Goal: Communication & Community: Participate in discussion

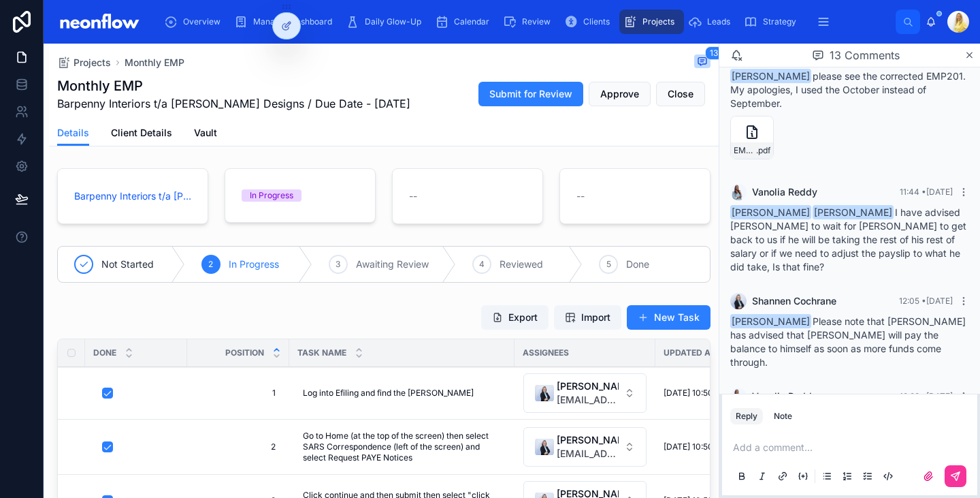
scroll to position [878, 0]
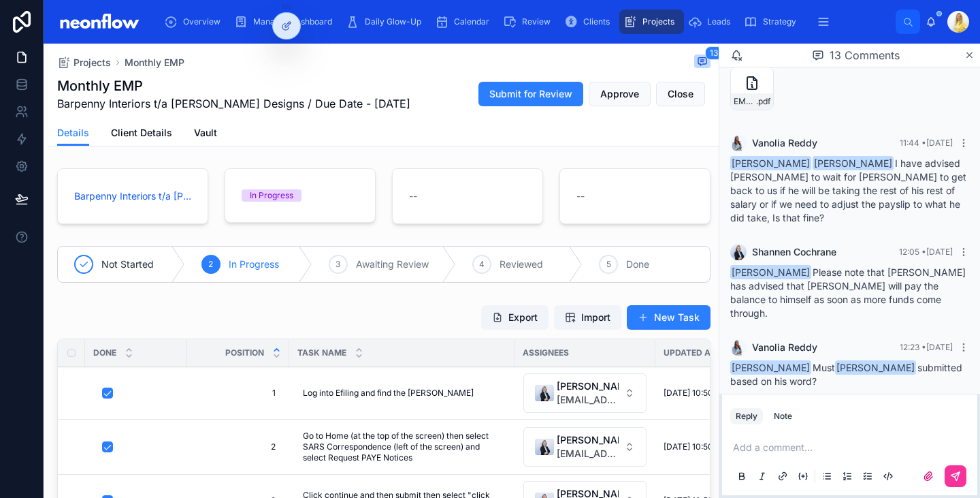
click at [808, 450] on p at bounding box center [852, 447] width 239 height 14
click at [955, 471] on icon at bounding box center [955, 475] width 11 height 11
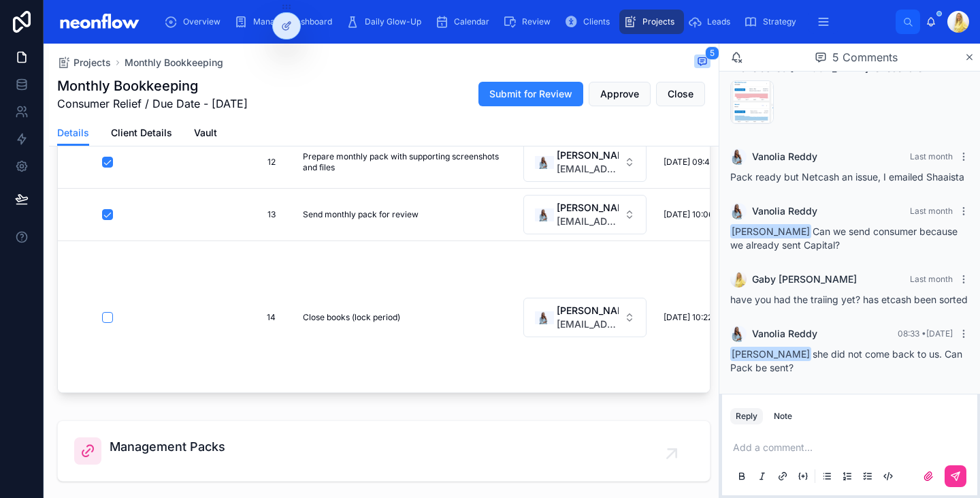
scroll to position [319, 0]
click at [775, 457] on div "Add a comment..." at bounding box center [849, 460] width 239 height 57
click at [767, 443] on p at bounding box center [852, 447] width 239 height 14
click at [964, 483] on button at bounding box center [956, 476] width 22 height 22
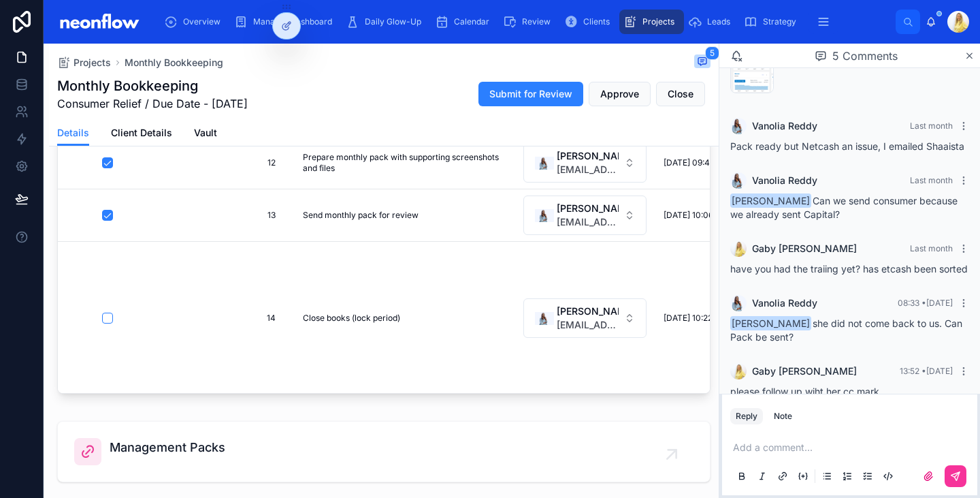
scroll to position [129, 0]
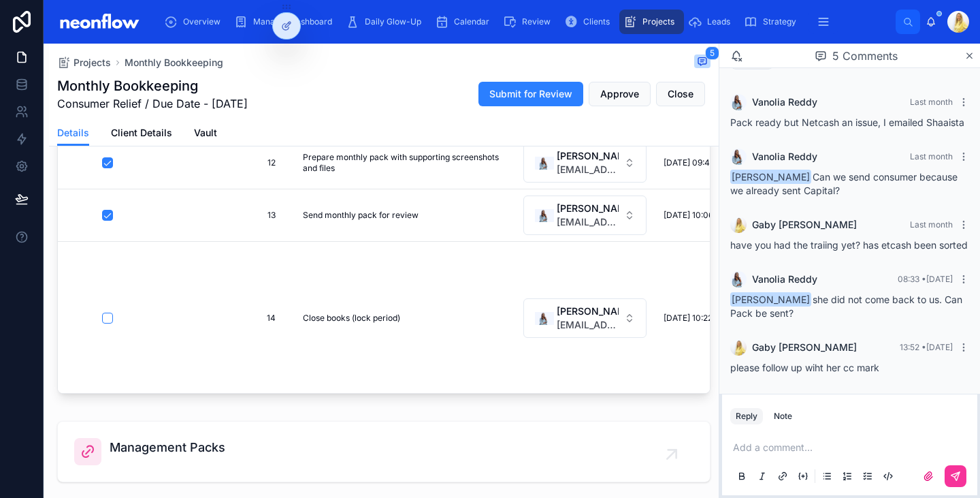
click at [801, 452] on p at bounding box center [852, 447] width 239 height 14
click at [956, 479] on icon at bounding box center [956, 476] width 8 height 8
